Goal: Transaction & Acquisition: Subscribe to service/newsletter

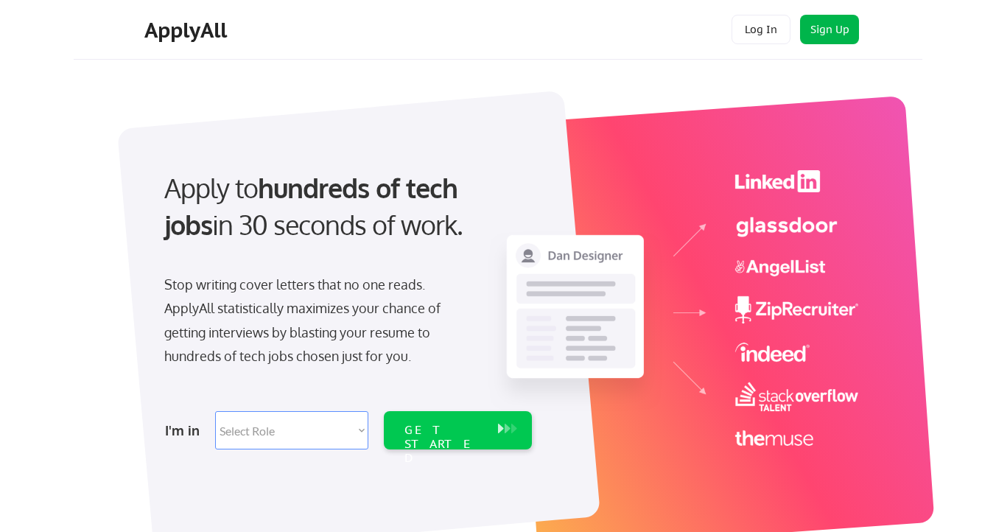
click at [825, 28] on button "Sign Up" at bounding box center [829, 29] width 59 height 29
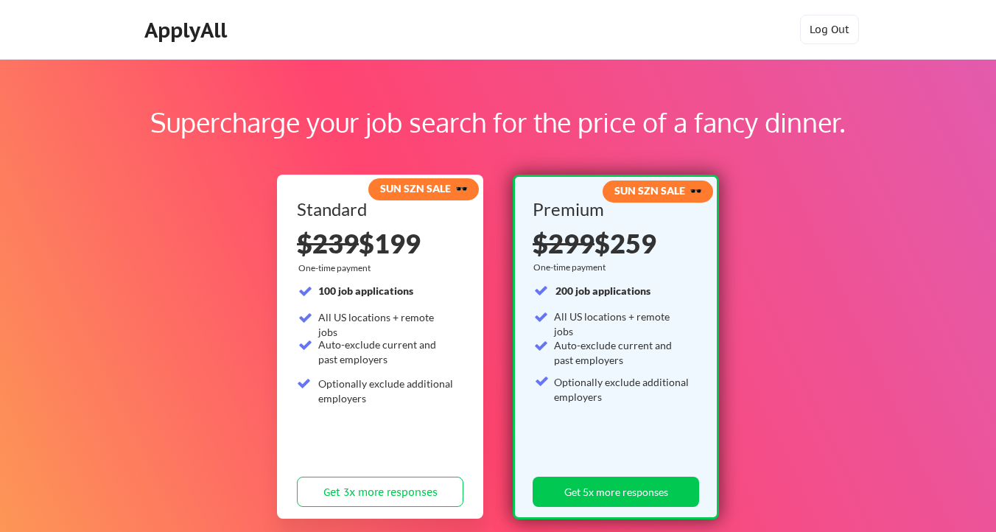
scroll to position [332, 0]
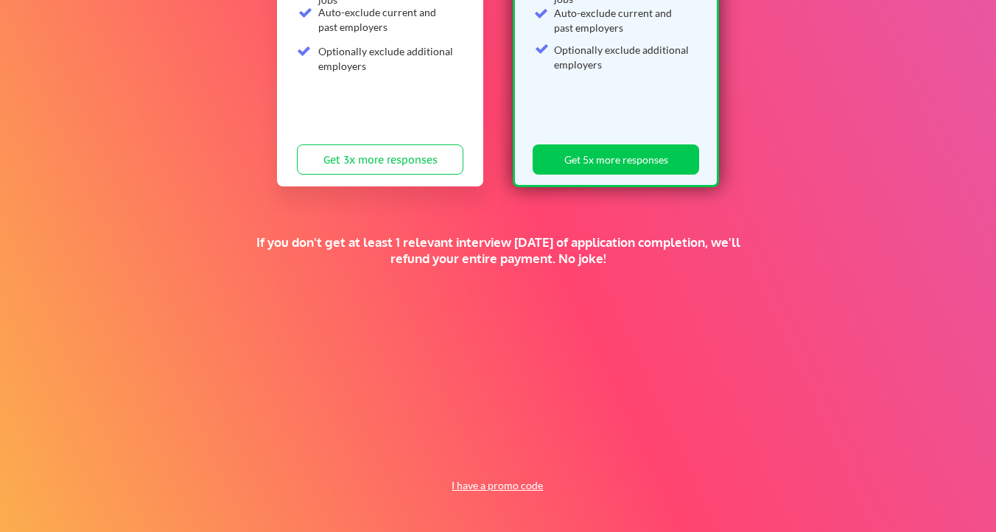
click at [485, 484] on button "I have a promo code" at bounding box center [497, 485] width 108 height 18
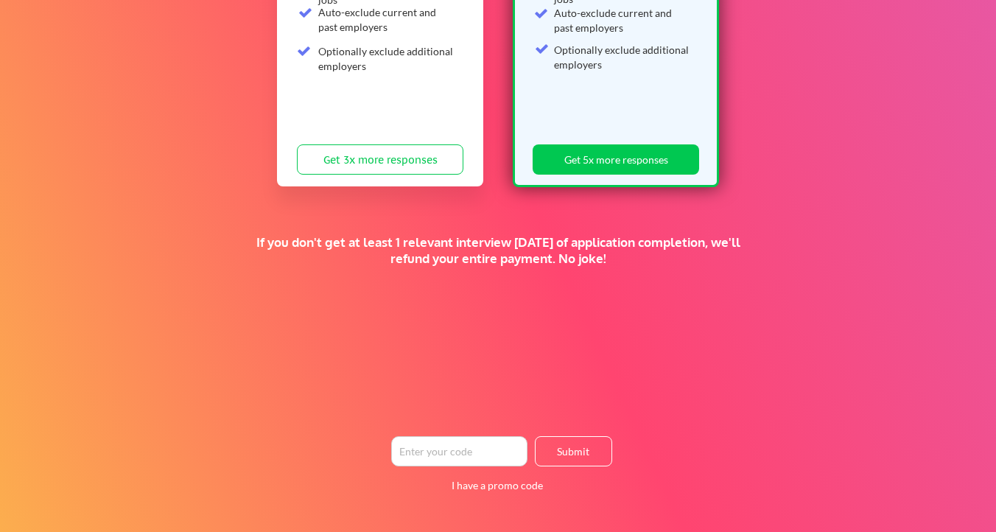
click at [478, 448] on input "input" at bounding box center [459, 451] width 136 height 30
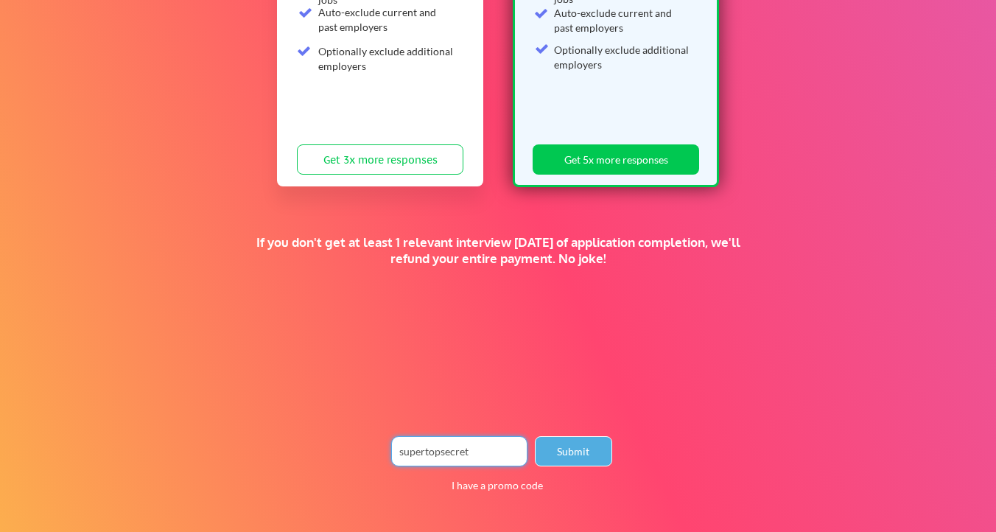
type input "supertopsecret"
click at [600, 445] on button "Submit" at bounding box center [573, 451] width 77 height 30
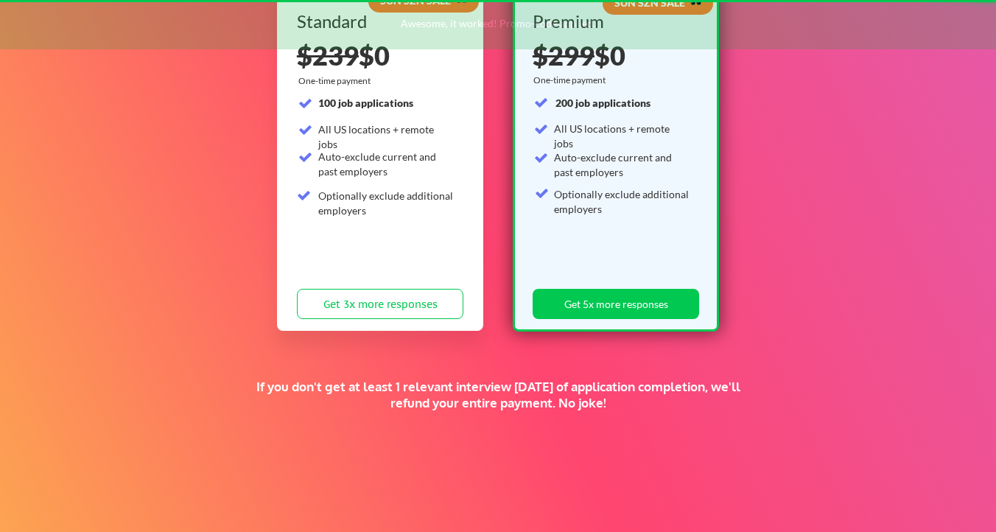
scroll to position [102, 0]
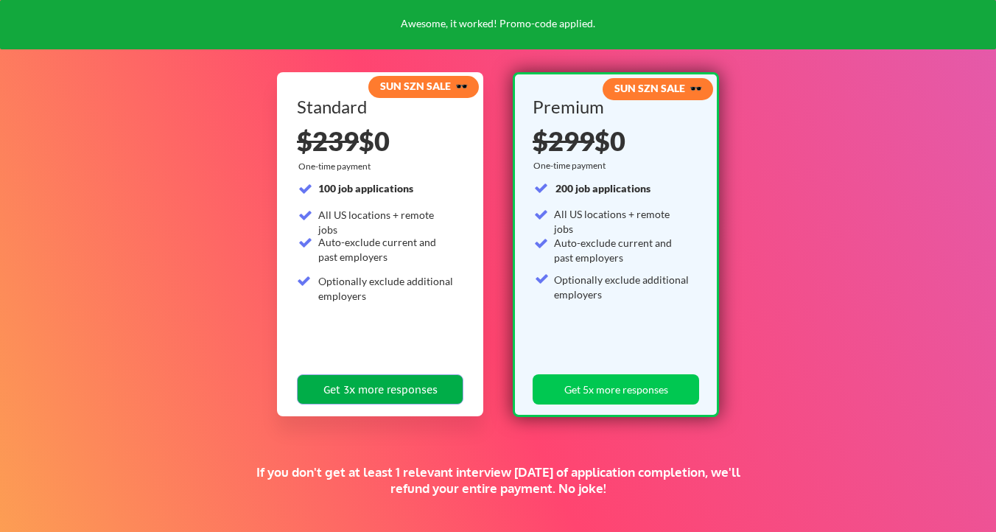
click at [375, 395] on button "Get 3x more responses" at bounding box center [380, 389] width 166 height 30
